Goal: Navigation & Orientation: Find specific page/section

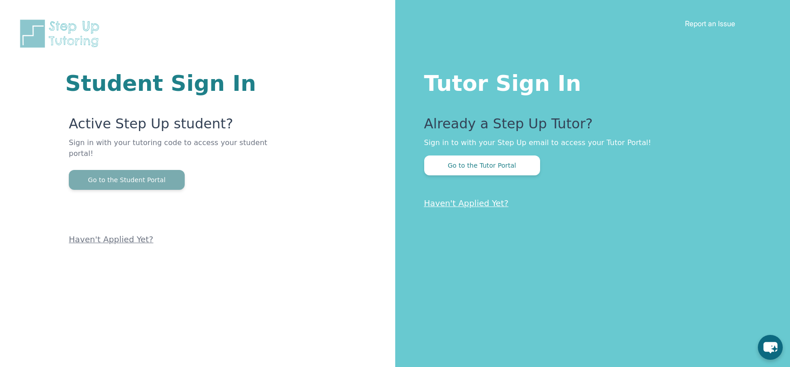
click at [148, 172] on button "Go to the Student Portal" at bounding box center [127, 180] width 116 height 20
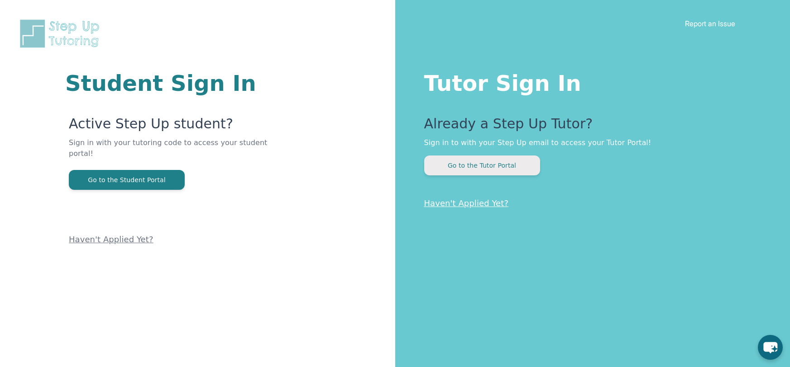
click at [484, 163] on button "Go to the Tutor Portal" at bounding box center [482, 166] width 116 height 20
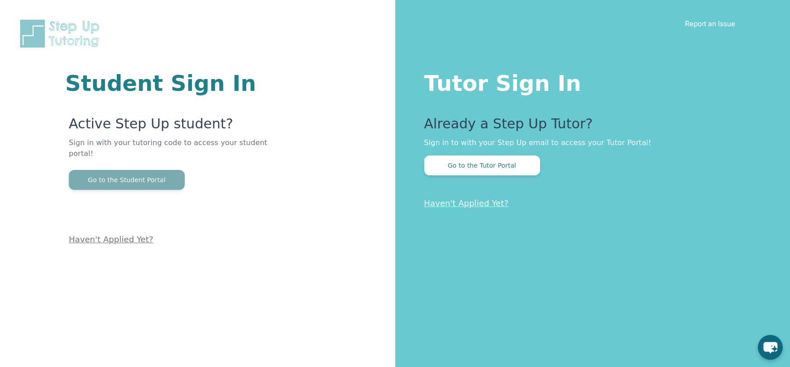
click at [166, 170] on button "Go to the Student Portal" at bounding box center [127, 180] width 116 height 20
